Goal: Information Seeking & Learning: Learn about a topic

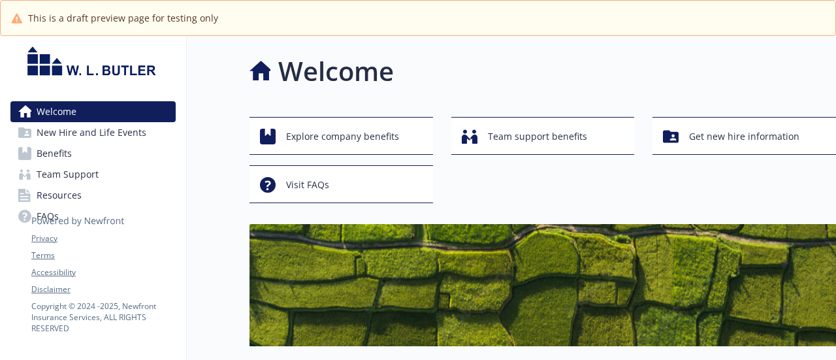
click at [110, 146] on link "Benefits" at bounding box center [92, 153] width 165 height 21
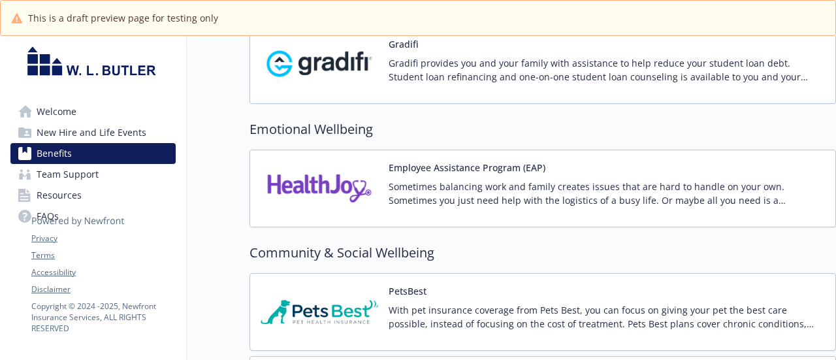
scroll to position [2305, 0]
